Goal: Transaction & Acquisition: Purchase product/service

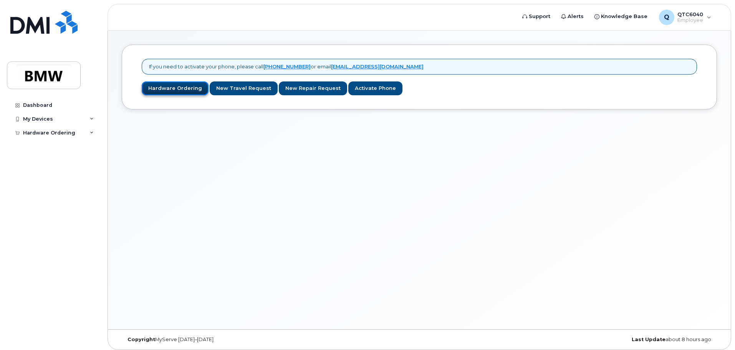
click at [173, 91] on link "Hardware Ordering" at bounding box center [175, 88] width 67 height 14
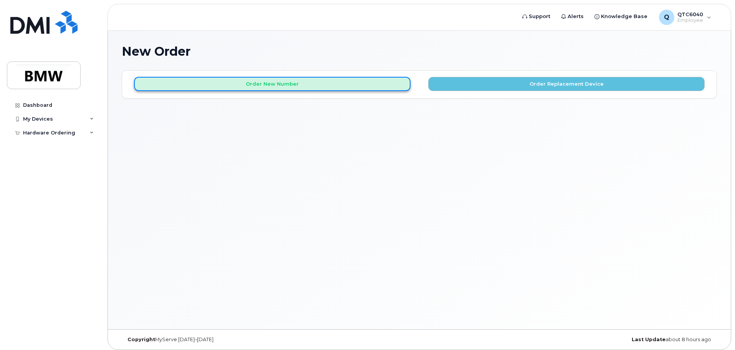
click at [306, 88] on button "Order New Number" at bounding box center [272, 84] width 277 height 14
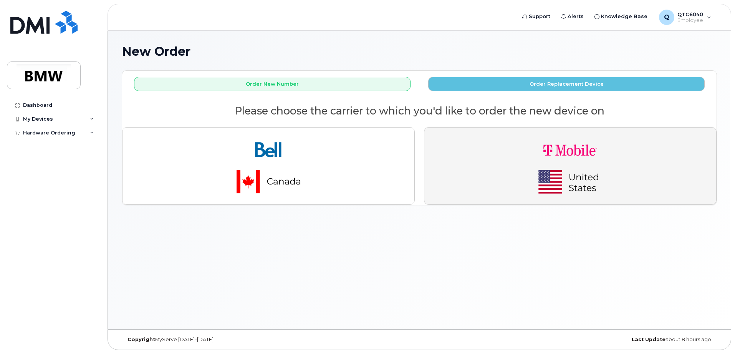
click at [578, 174] on img "button" at bounding box center [571, 166] width 108 height 65
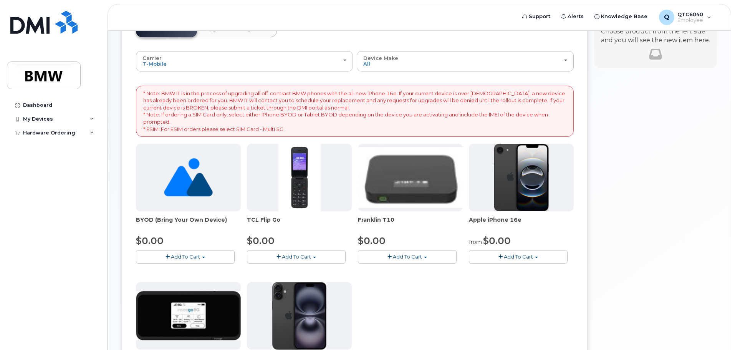
scroll to position [63, 0]
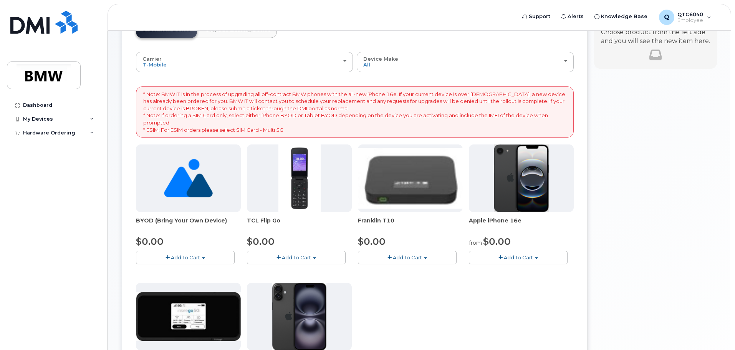
click at [532, 259] on span "Add To Cart" at bounding box center [518, 257] width 29 height 6
click at [502, 259] on span "button" at bounding box center [501, 257] width 4 height 5
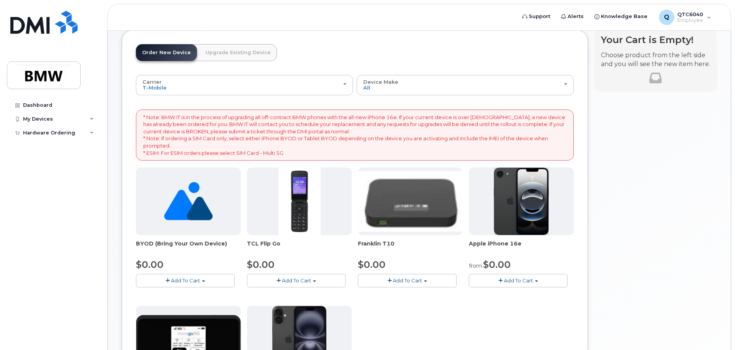
scroll to position [77, 0]
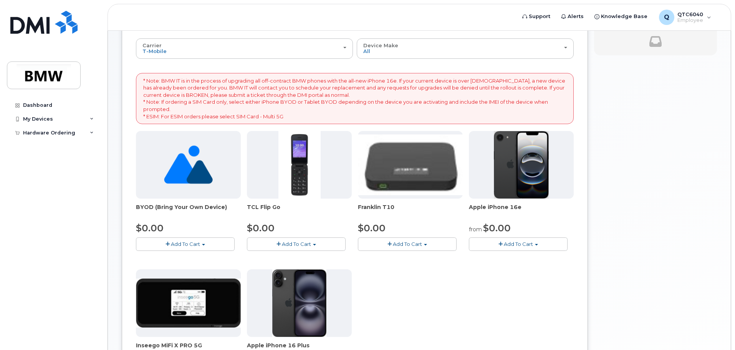
click at [499, 244] on span "button" at bounding box center [501, 244] width 4 height 5
click at [516, 257] on link "$0.00 - 30 Month Activation (128GB)" at bounding box center [526, 258] width 111 height 10
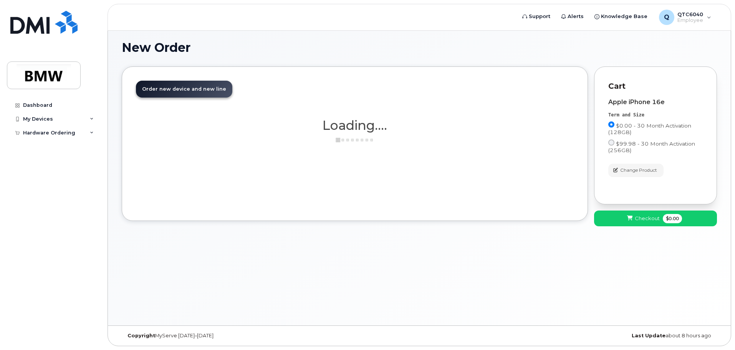
scroll to position [4, 0]
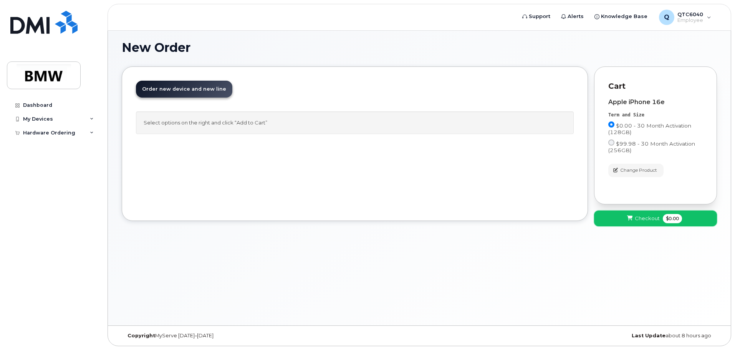
click at [651, 220] on span "Checkout" at bounding box center [647, 218] width 25 height 7
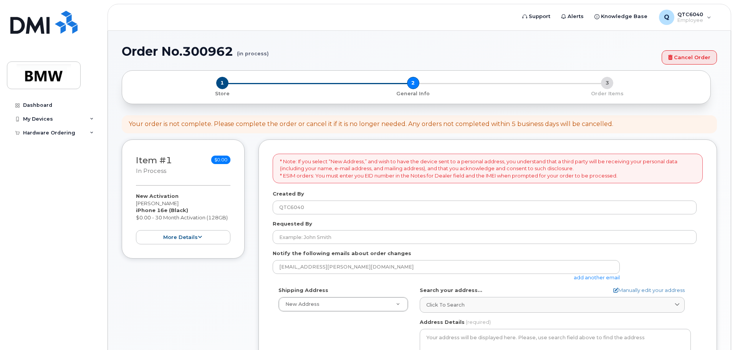
select select
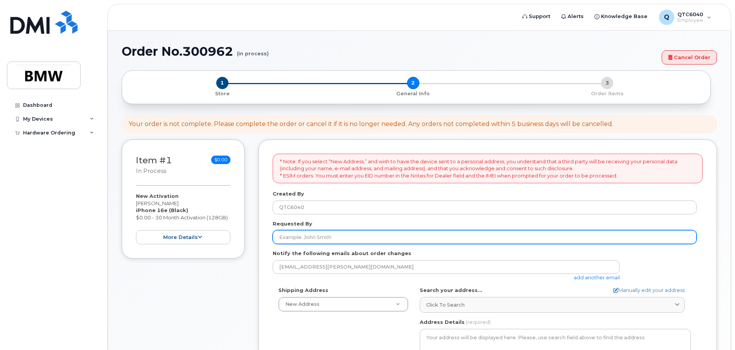
click at [333, 240] on input "Requested By" at bounding box center [485, 237] width 424 height 14
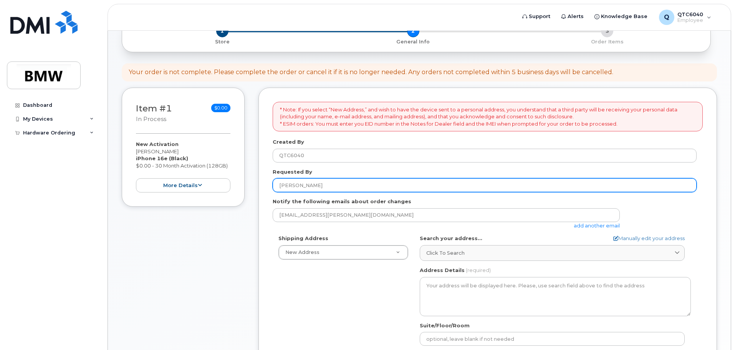
scroll to position [38, 0]
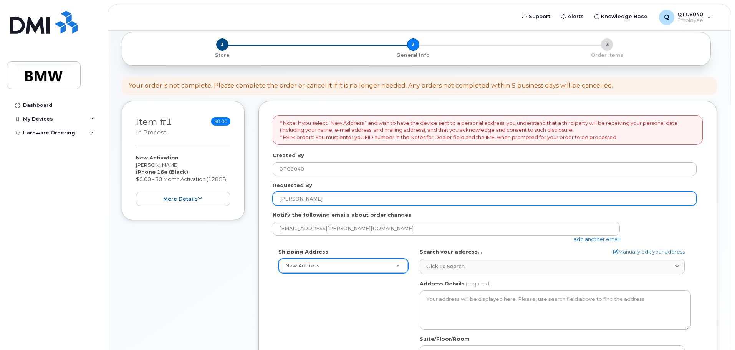
type input "[PERSON_NAME]"
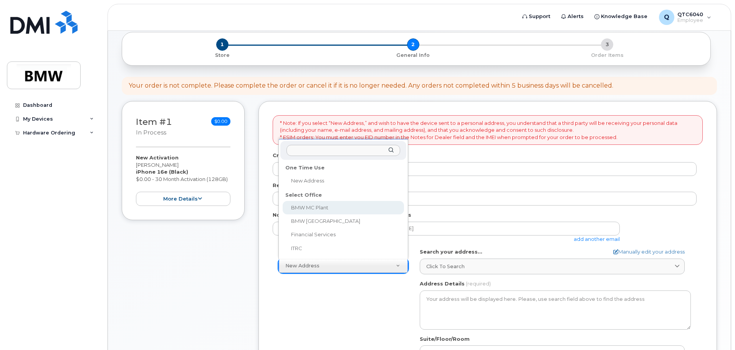
select select
type textarea "1400 Highway 101 S GREER SC 29651-6731 UNITED STATES Greer South Carolina 29651…"
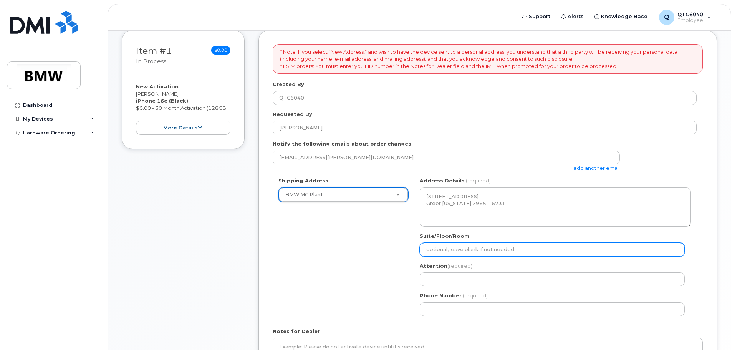
scroll to position [154, 0]
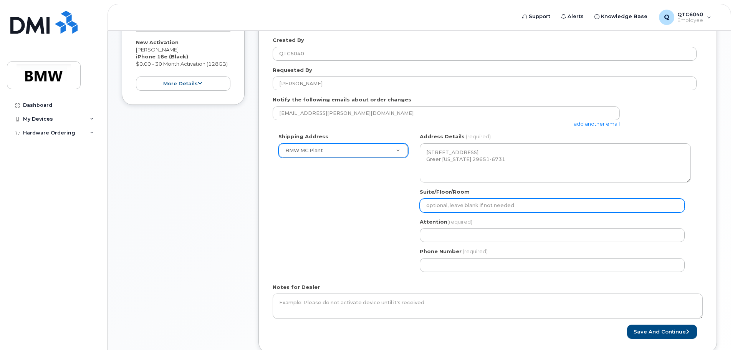
click at [448, 204] on input "Suite/Floor/Room" at bounding box center [552, 206] width 265 height 14
select select
type input "H"
select select
type input "H5"
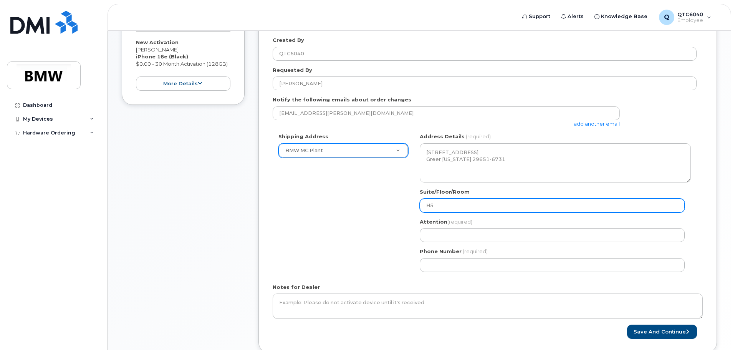
select select
type input "H52"
select select
type input "H52 C"
select select
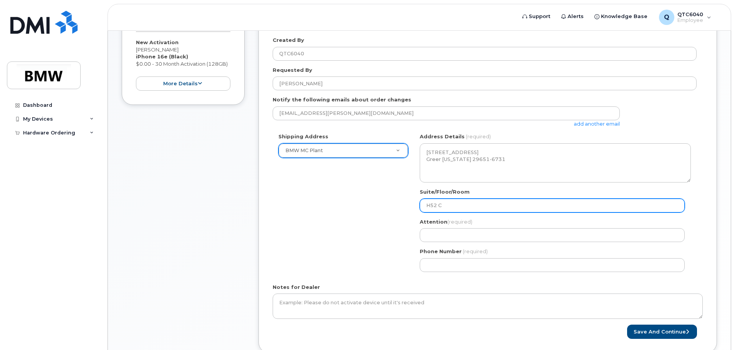
type input "H52 Co"
select select
type input "H52 Col"
select select
type input "H52 Coll"
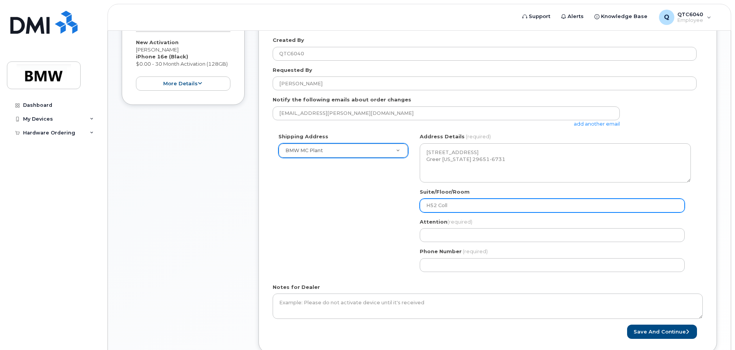
select select
type input "H52 Collo"
select select
type input "H52 Collou"
select select
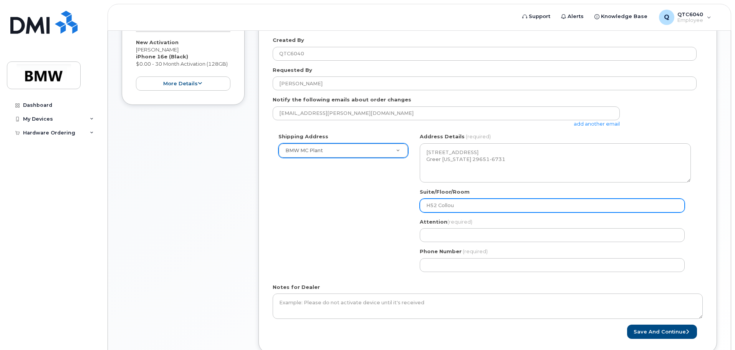
type input "H52 Colloum"
select select
type input "H52 Coloum"
select select
type input "H52 Coloum A"
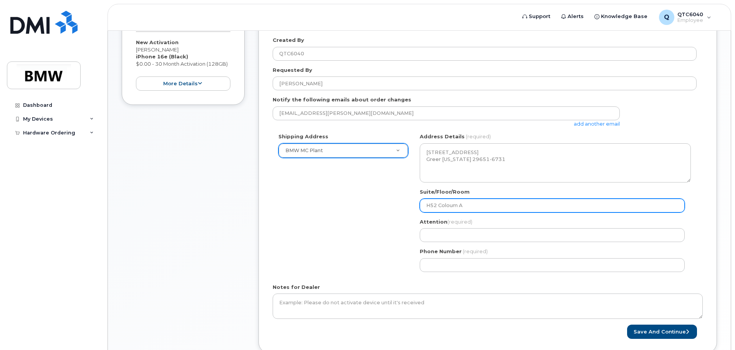
select select
type input "H52 Coloum AD"
select select
type input "H52 Coloum AD2"
select select
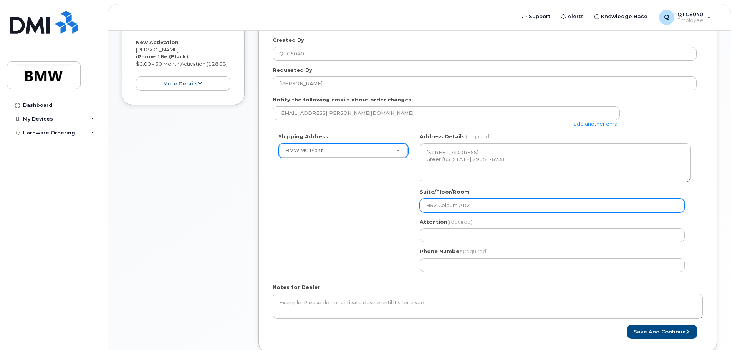
type input "H52 Coloum AD28"
select select
type input "H52 Colum AD28"
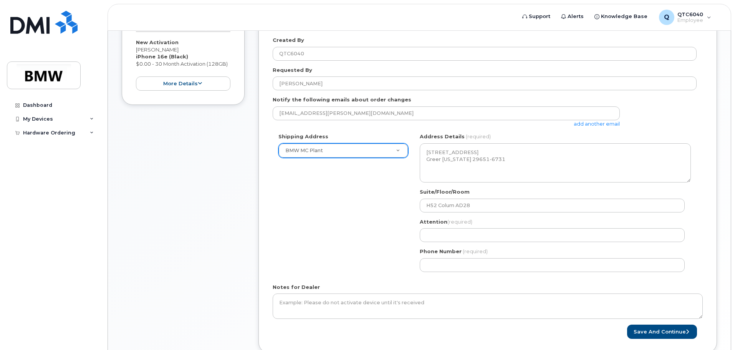
click at [396, 210] on div "Shipping Address BMW MC Plant New Address BMW MC Plant BMW North America Financ…" at bounding box center [485, 205] width 424 height 144
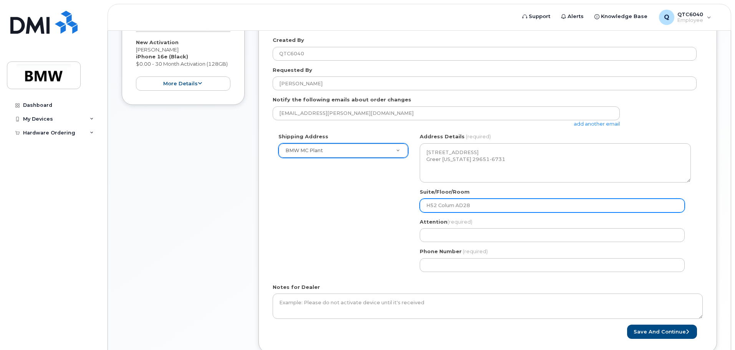
click at [454, 206] on input "H52 Colum AD28" at bounding box center [552, 206] width 265 height 14
select select
click at [497, 208] on input "H52 Column AD28" at bounding box center [552, 206] width 265 height 14
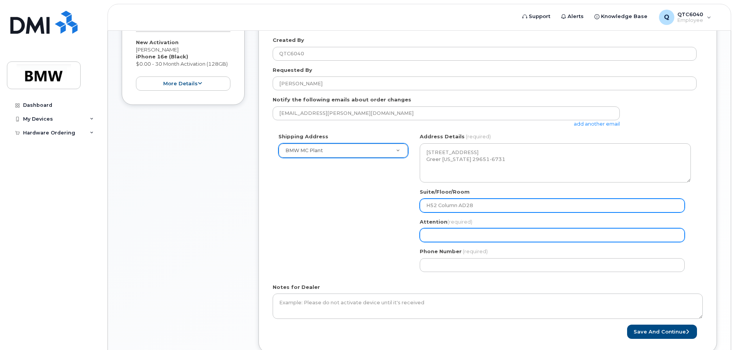
type input "H52 Column AD28"
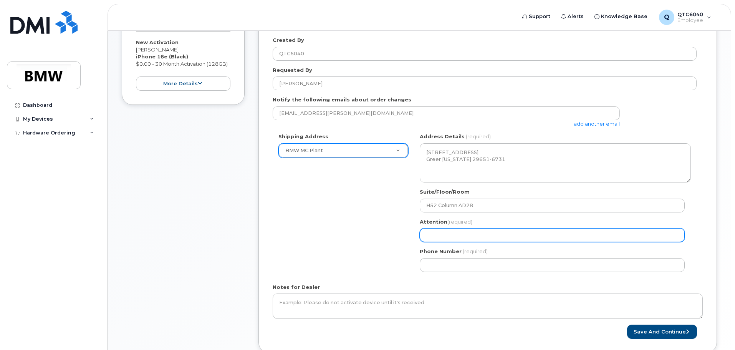
click at [448, 239] on input "Attention (required)" at bounding box center [552, 235] width 265 height 14
select select
type input "K"
select select
type input "Ky"
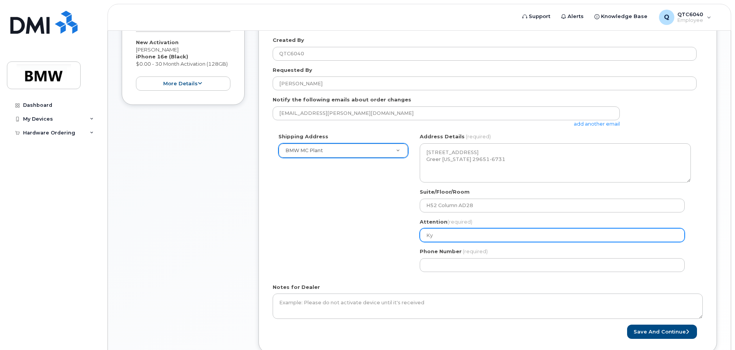
select select
type input "Kyl"
select select
type input "Kyle"
select select
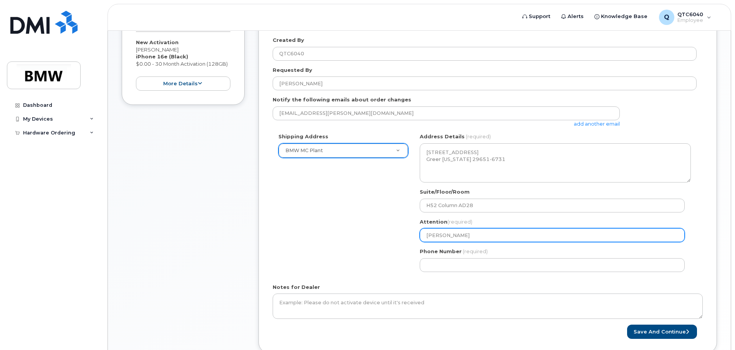
type input "Kyle K"
select select
type input "Kyle Ki"
select select
type input "Kyle Kir"
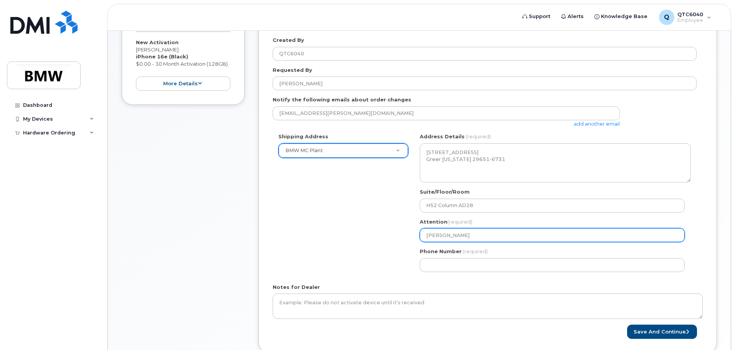
select select
type input "Kyle Kirb"
select select
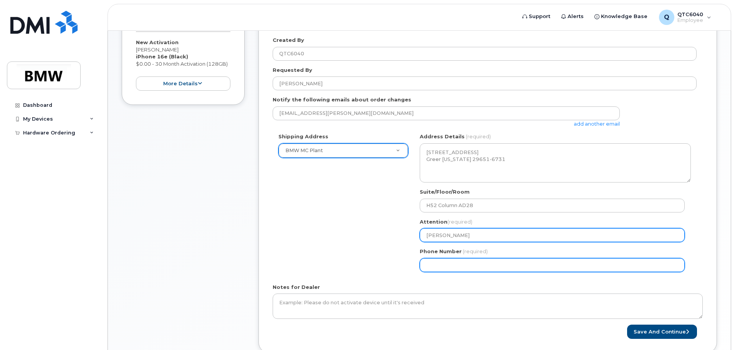
type input "Kyle Kirby"
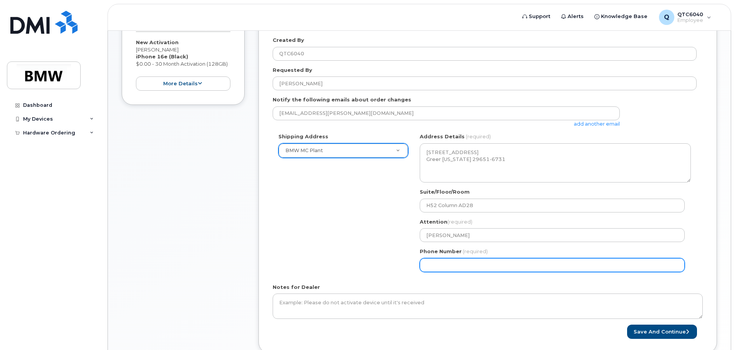
click at [441, 266] on input "Phone Number" at bounding box center [552, 265] width 265 height 14
select select
type input "864907850"
select select
type input "8649078503"
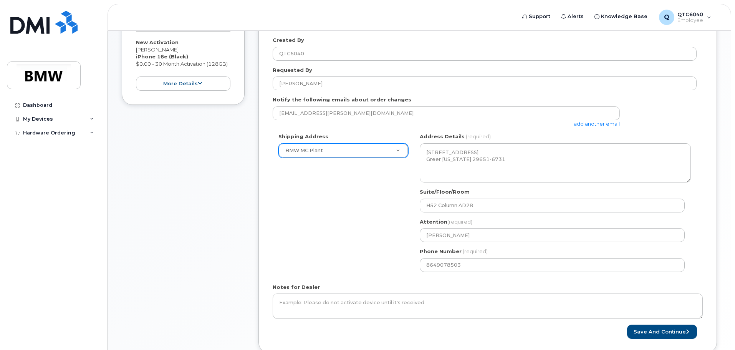
click at [395, 262] on div "Shipping Address BMW MC Plant New Address BMW MC Plant BMW North America Financ…" at bounding box center [485, 205] width 424 height 144
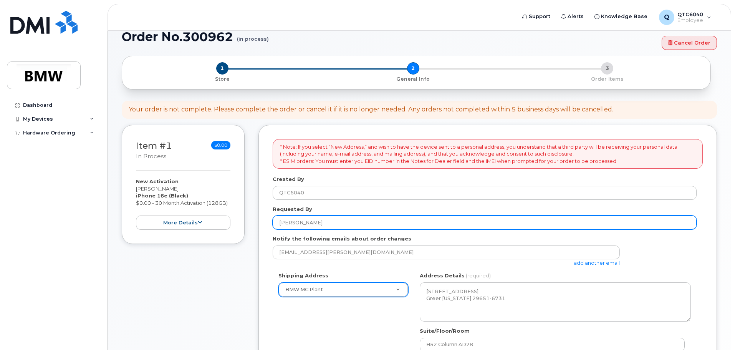
scroll to position [207, 0]
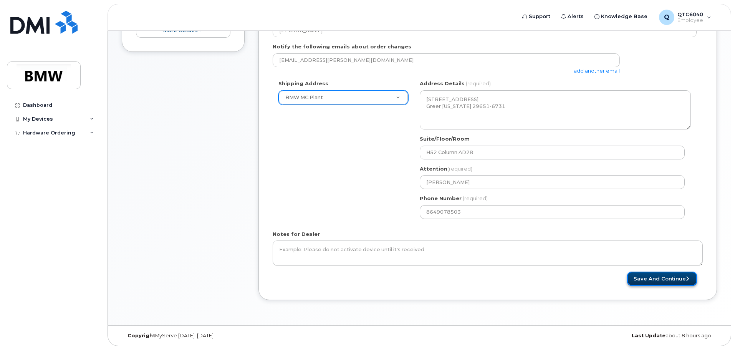
click at [660, 278] on button "Save and Continue" at bounding box center [662, 279] width 70 height 14
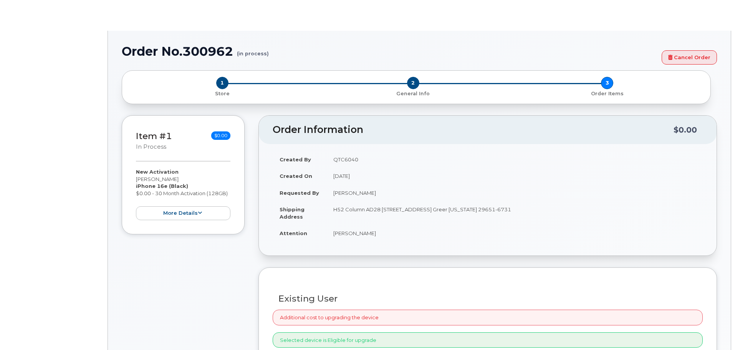
select select "1885307"
radio input "true"
type input "1902393"
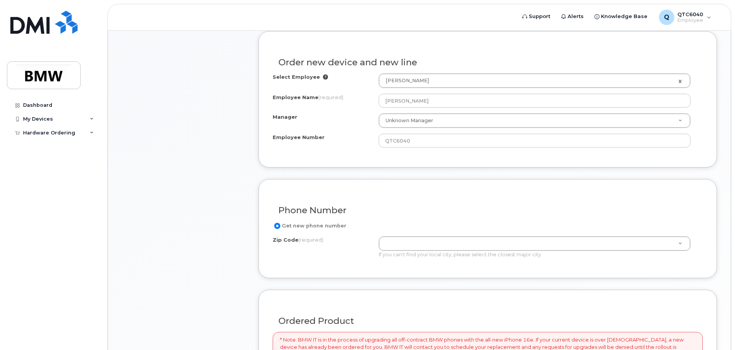
scroll to position [269, 0]
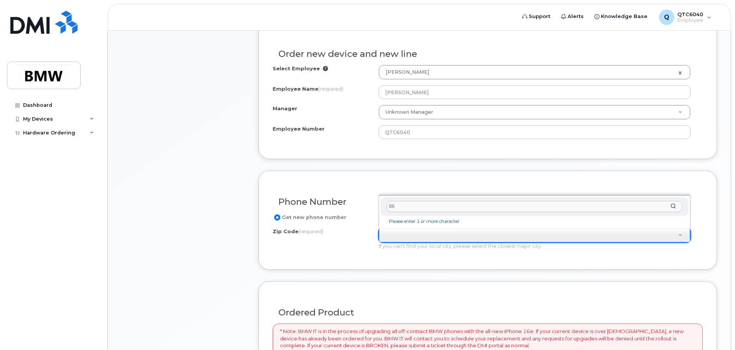
type input "8"
type input "2"
type input "9"
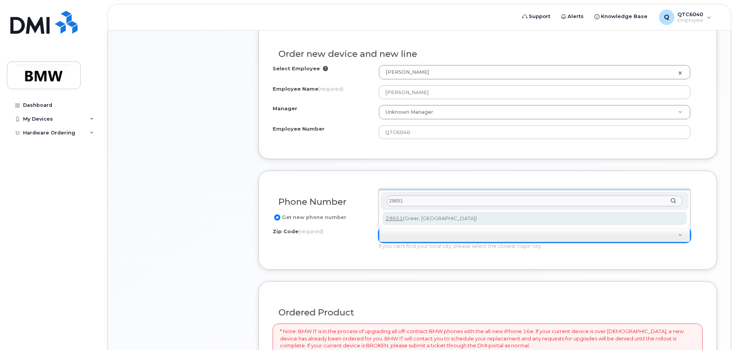
type input "29651"
type input "29651 (Greer, SC)"
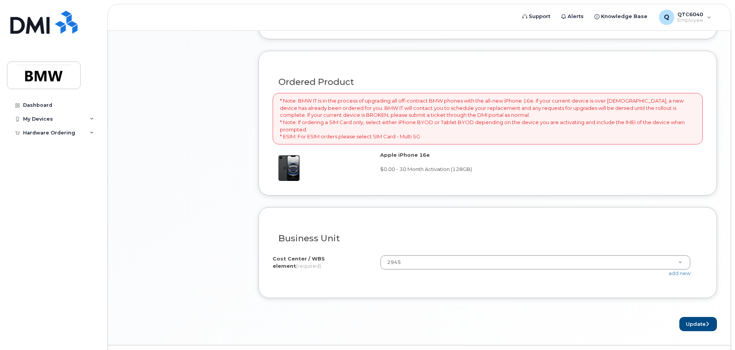
scroll to position [519, 0]
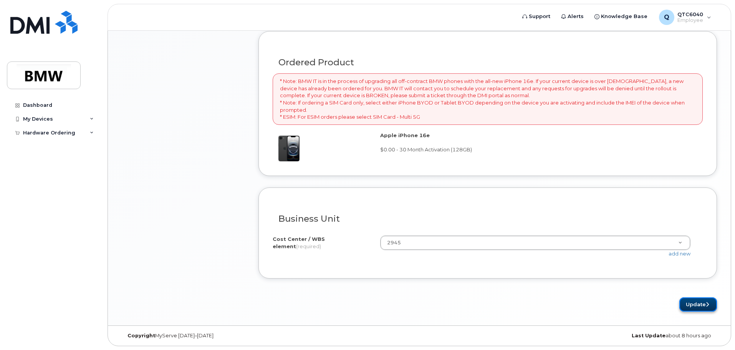
drag, startPoint x: 705, startPoint y: 308, endPoint x: 698, endPoint y: 308, distance: 7.3
click at [705, 308] on button "Update" at bounding box center [698, 304] width 38 height 14
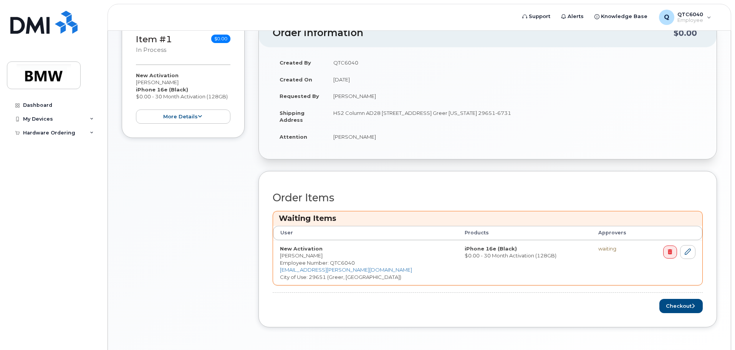
scroll to position [181, 0]
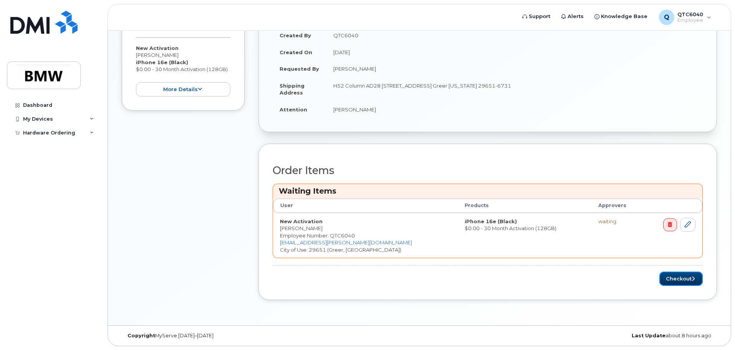
drag, startPoint x: 674, startPoint y: 278, endPoint x: 544, endPoint y: 290, distance: 130.4
click at [674, 278] on button "Checkout" at bounding box center [680, 279] width 43 height 14
